Goal: Information Seeking & Learning: Learn about a topic

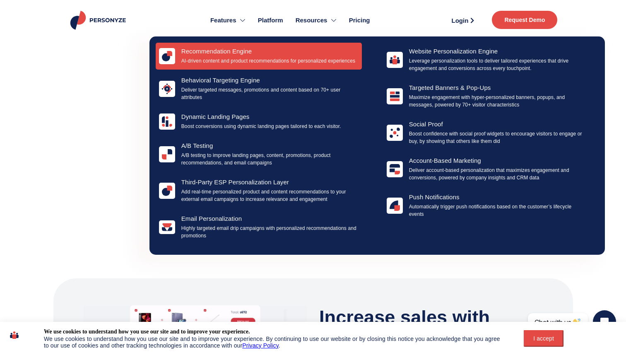
click at [224, 53] on h4 "Recommendation Engine" at bounding box center [269, 51] width 177 height 7
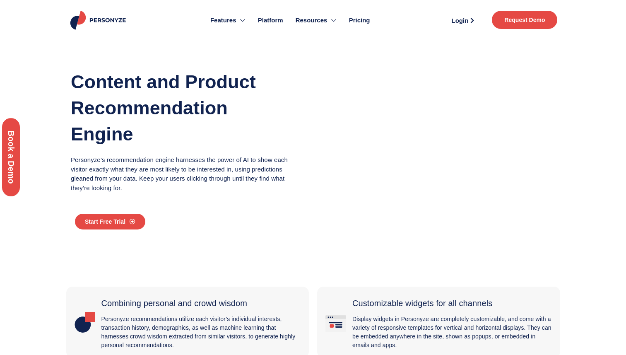
click at [78, 15] on div "Discover how to drive engagement and conversions with personalization — tailore…" at bounding box center [41, 178] width 82 height 356
click at [358, 19] on span "Pricing" at bounding box center [359, 21] width 21 height 10
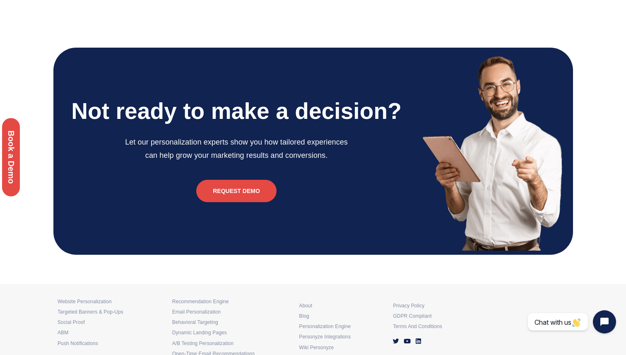
scroll to position [2017, 0]
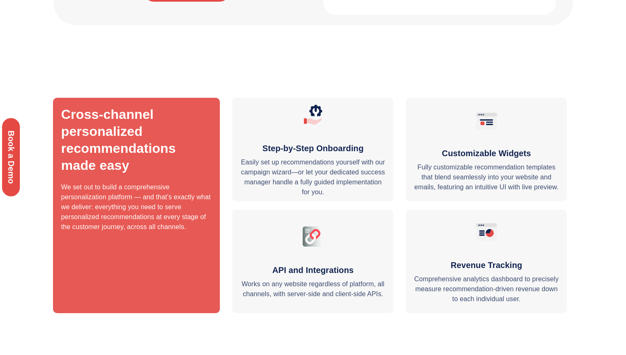
scroll to position [2246, 0]
